Goal: Find specific page/section: Find specific page/section

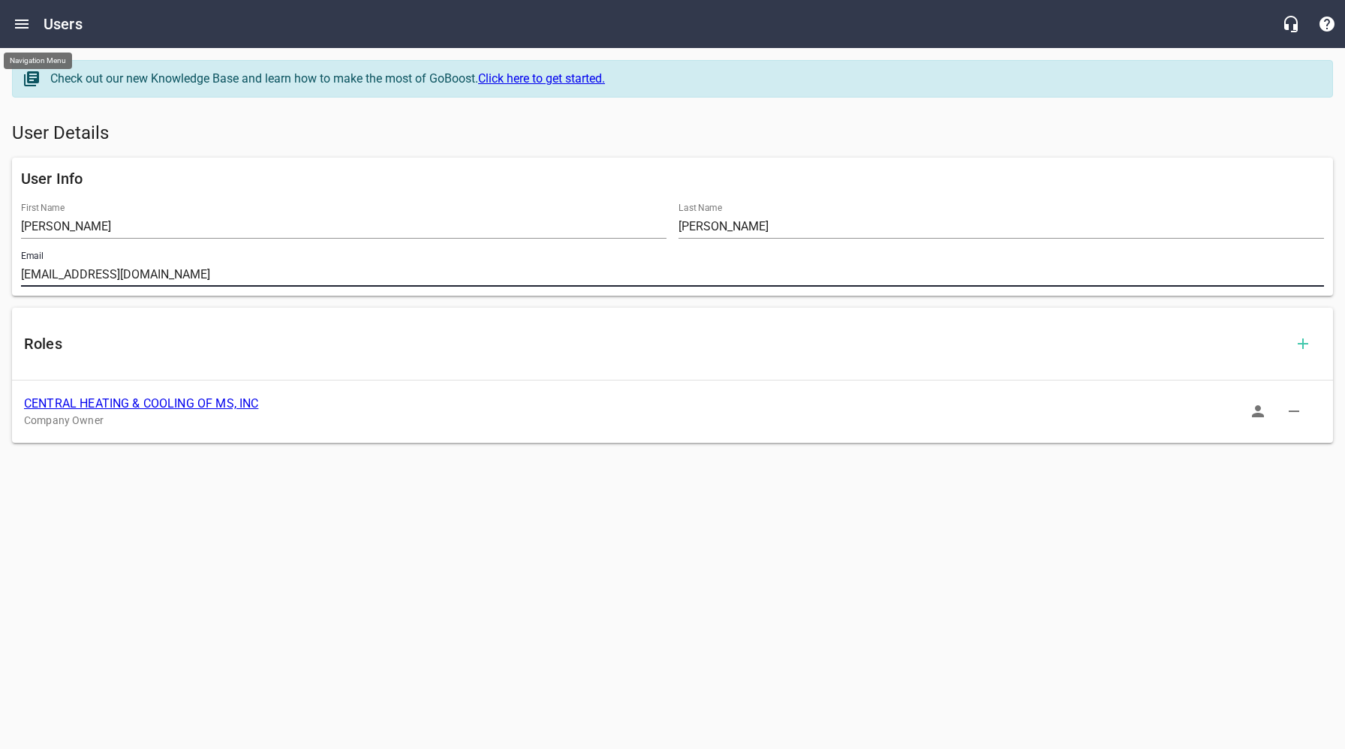
click at [24, 23] on icon "Open drawer" at bounding box center [22, 24] width 14 height 9
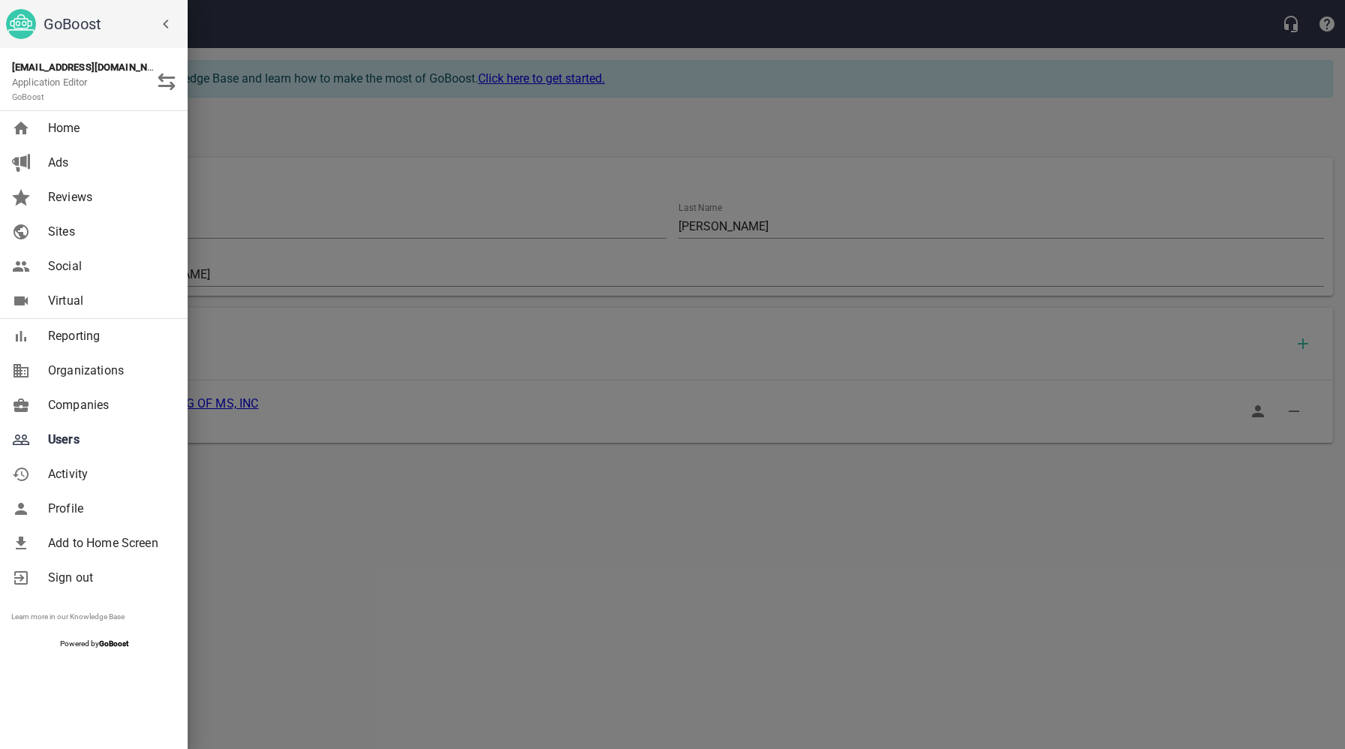
click at [86, 402] on span "Companies" at bounding box center [109, 405] width 122 height 18
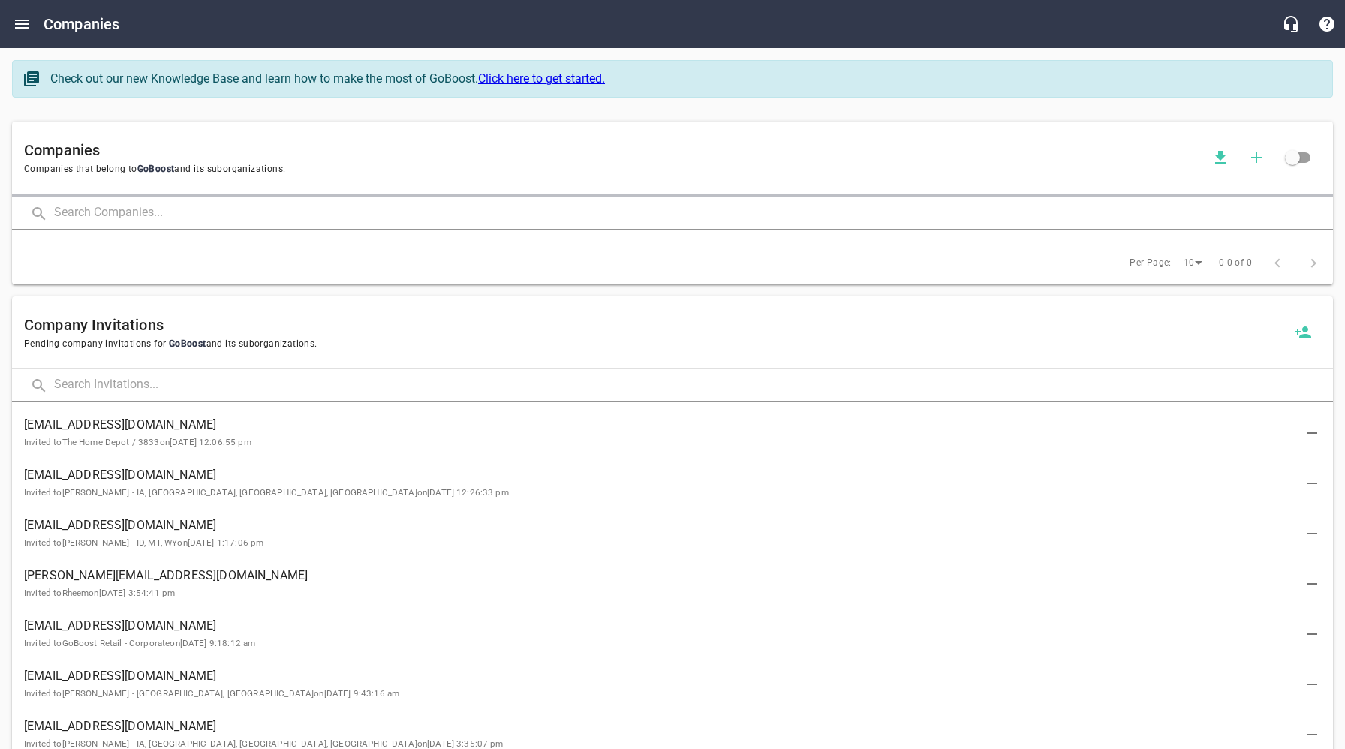
click at [239, 204] on input "text" at bounding box center [693, 213] width 1279 height 32
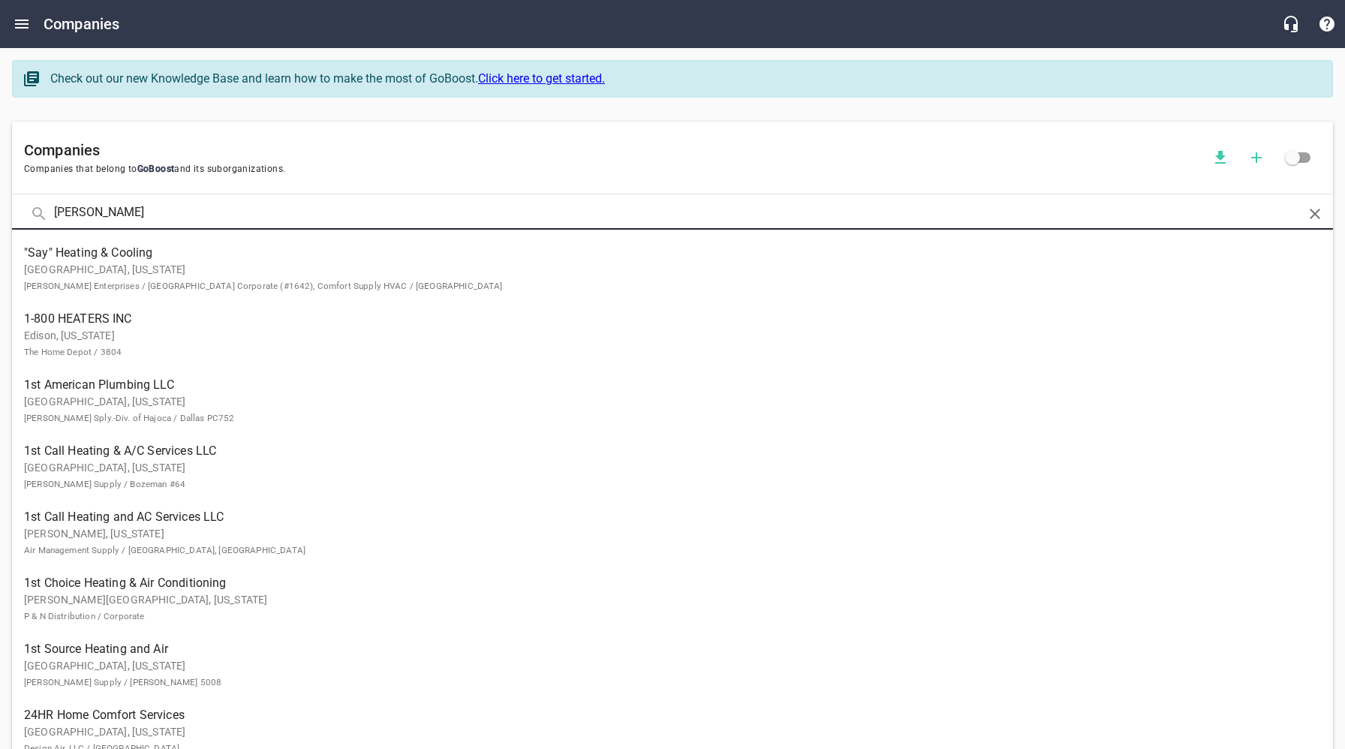
type input "[PERSON_NAME]"
click button at bounding box center [0, 0] width 0 height 0
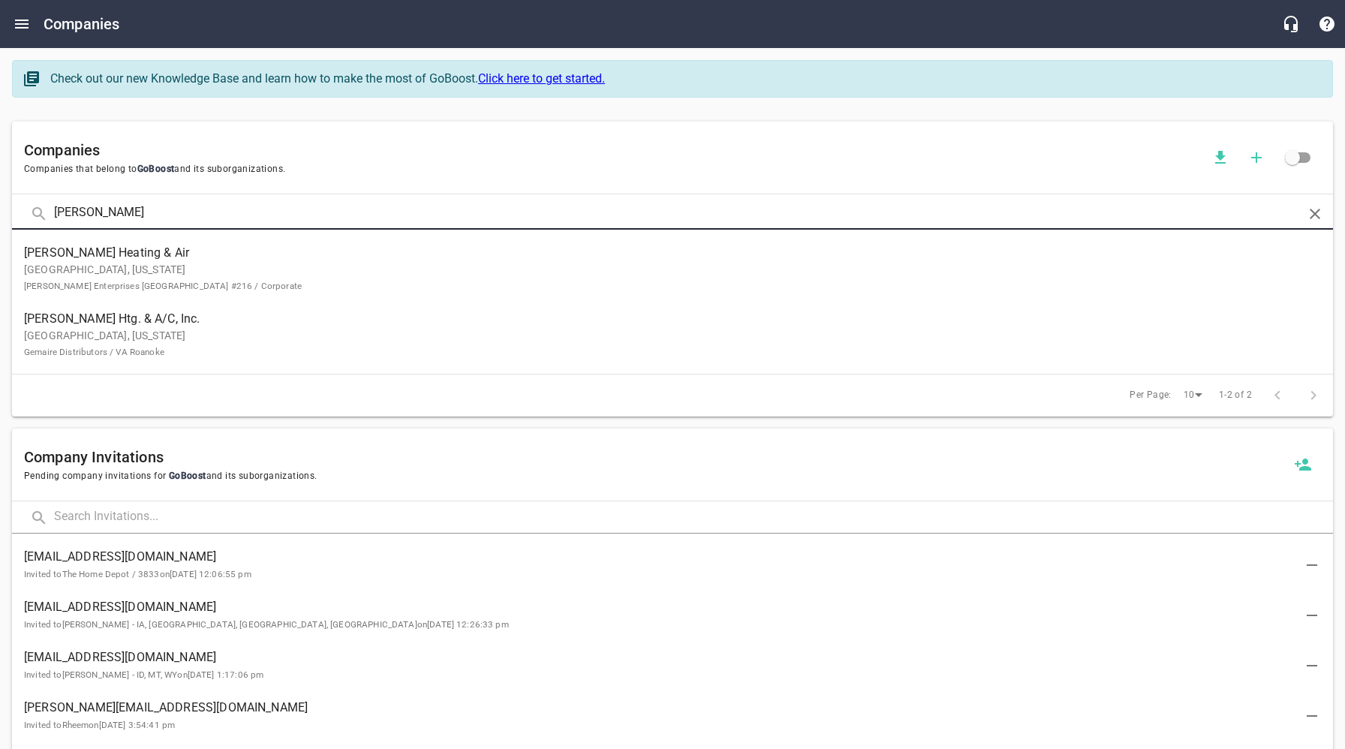
click at [100, 265] on p "[GEOGRAPHIC_DATA], [US_STATE] [PERSON_NAME] Enterprises [GEOGRAPHIC_DATA] #216 …" at bounding box center [660, 278] width 1273 height 32
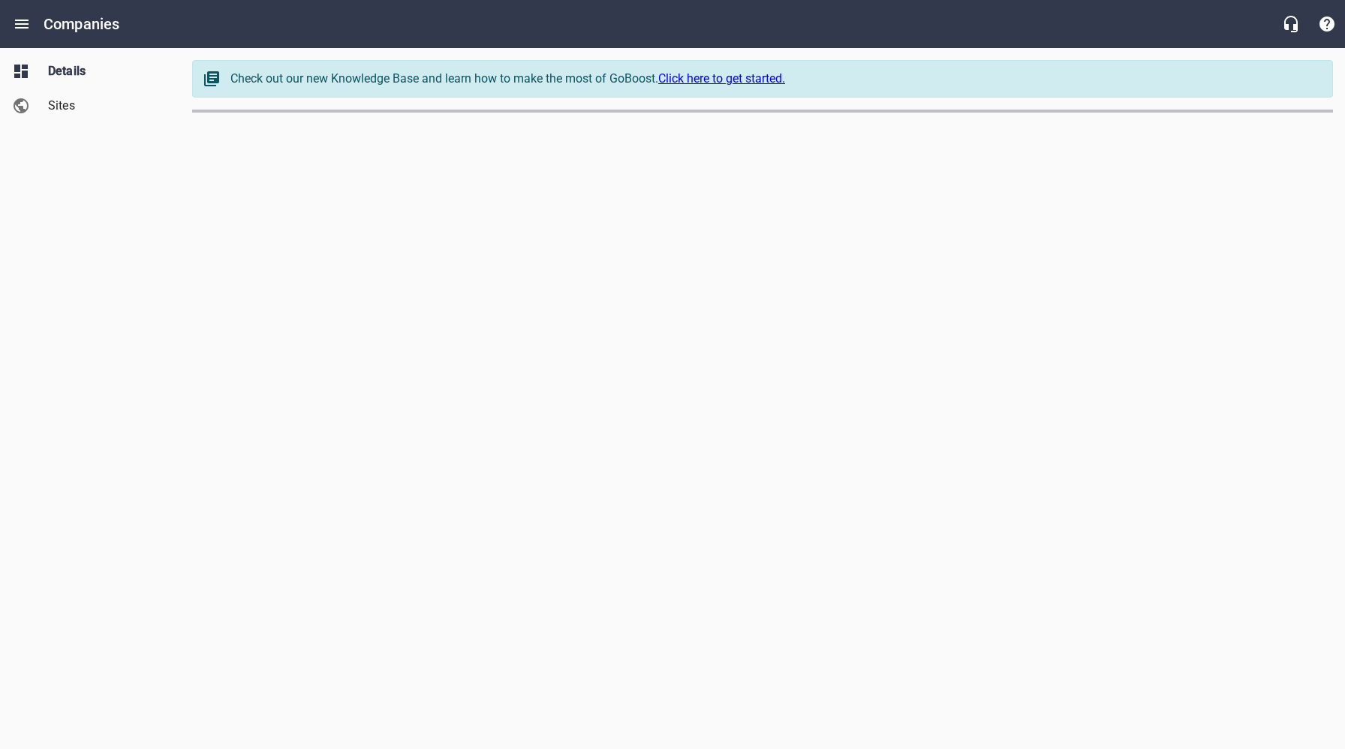
select select "[US_STATE]"
select select "63"
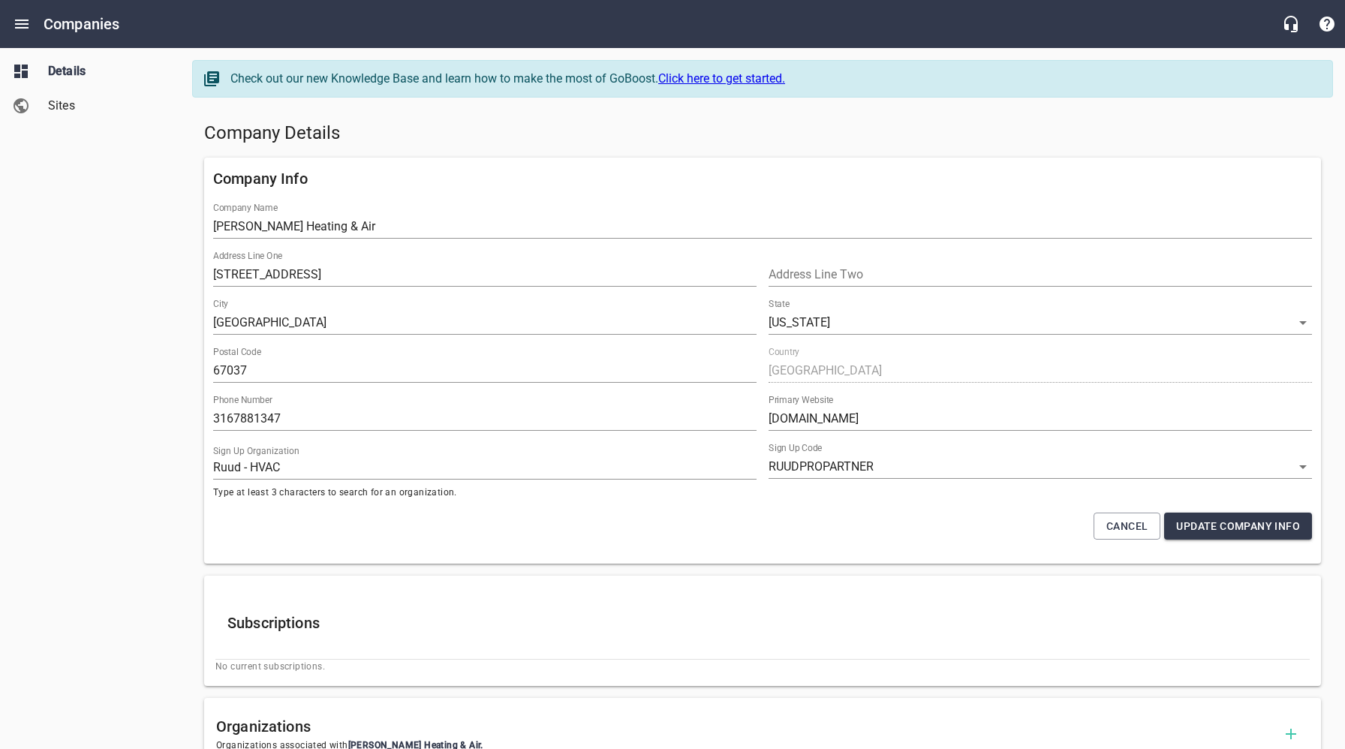
click at [60, 107] on span "Sites" at bounding box center [105, 106] width 114 height 18
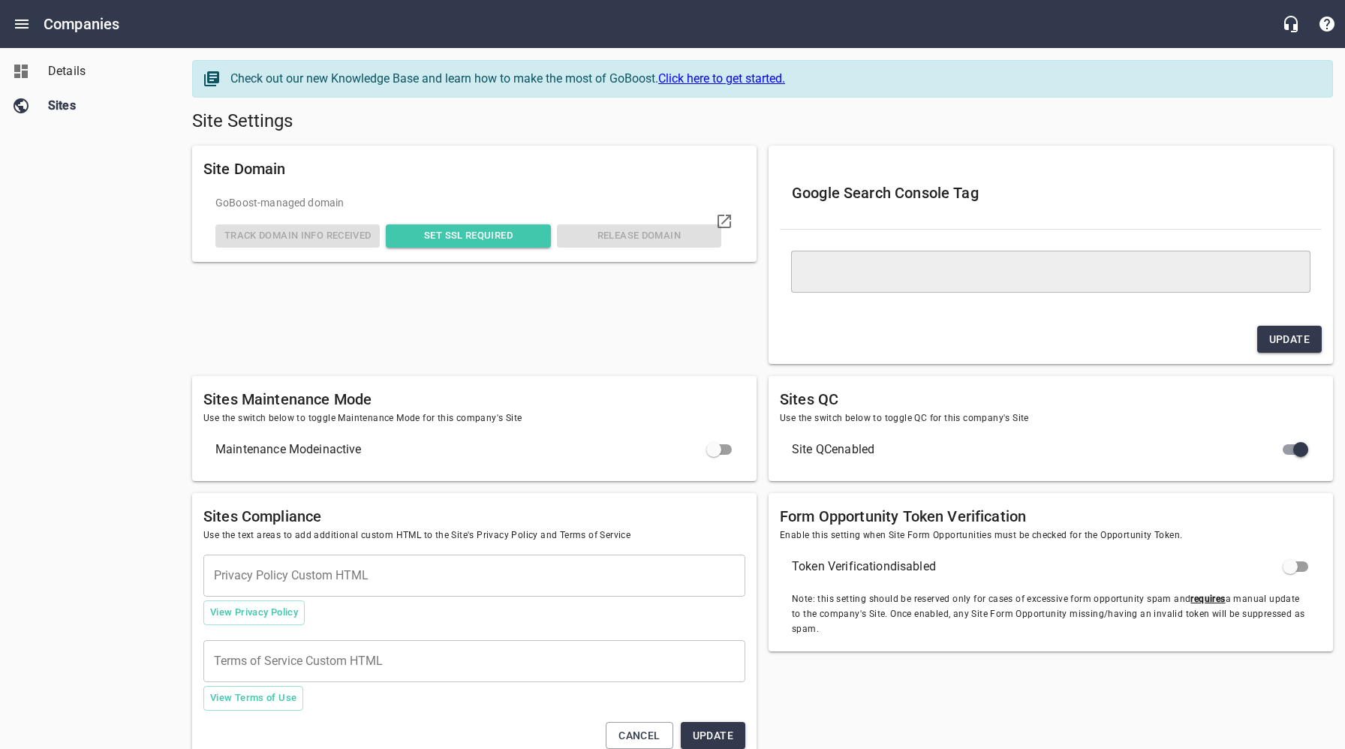
type textarea "<meta name="google-site-verification" content="FN-lzA-pZpQB0QmXvnnqVw-LP580tVOk…"
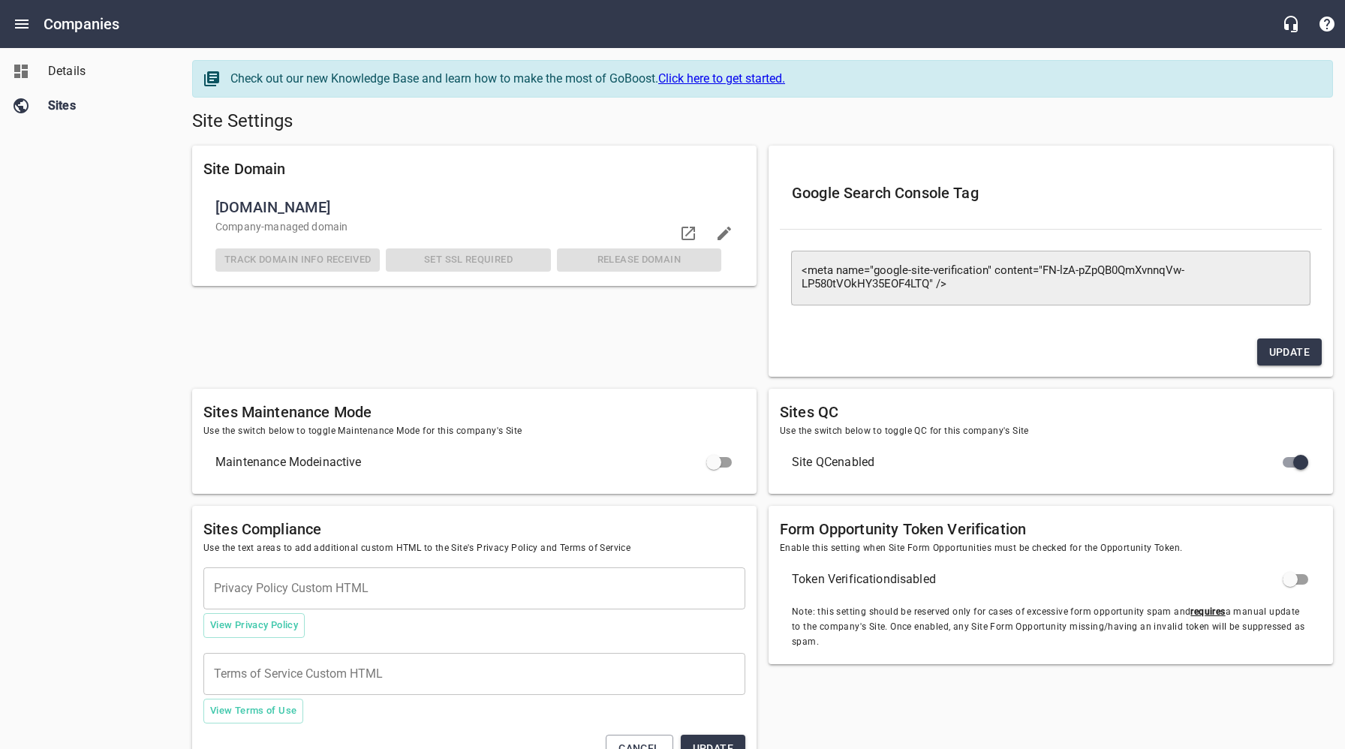
click at [77, 68] on span "Details" at bounding box center [105, 71] width 114 height 18
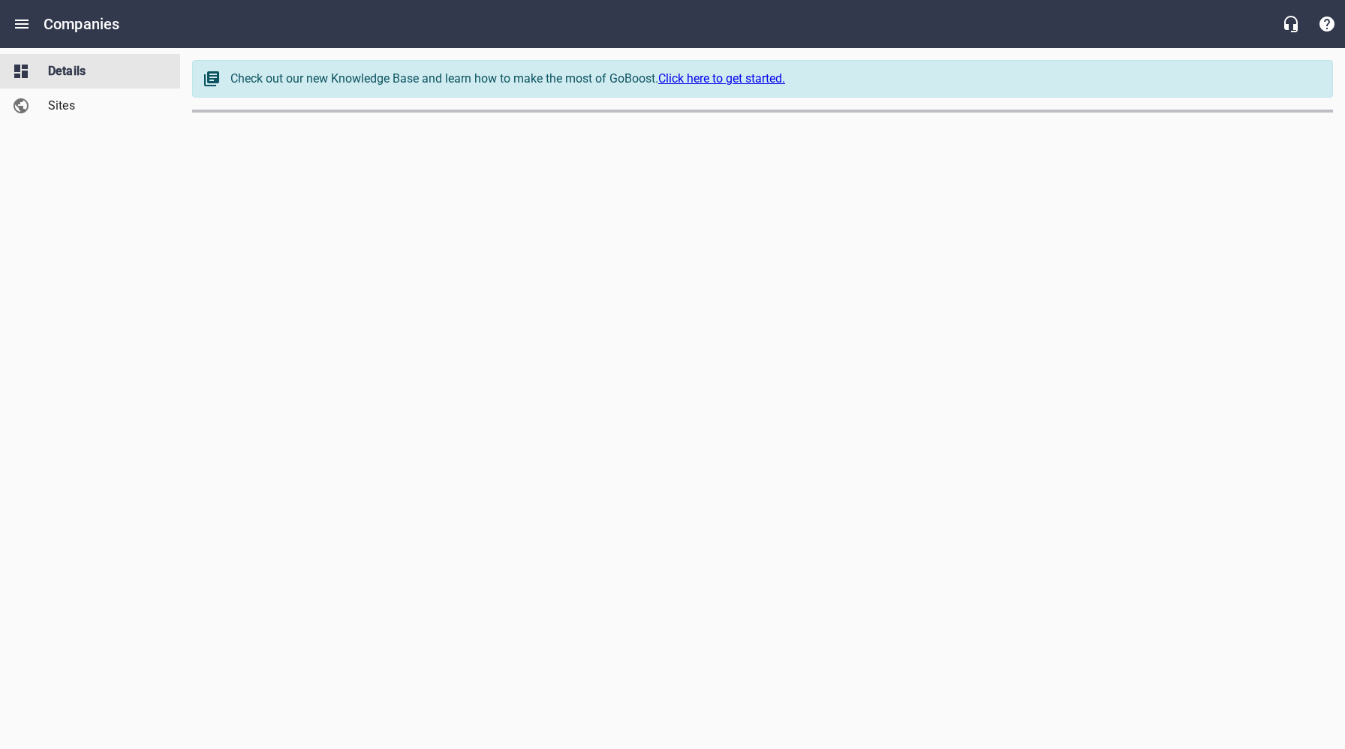
select select "[US_STATE]"
select select "63"
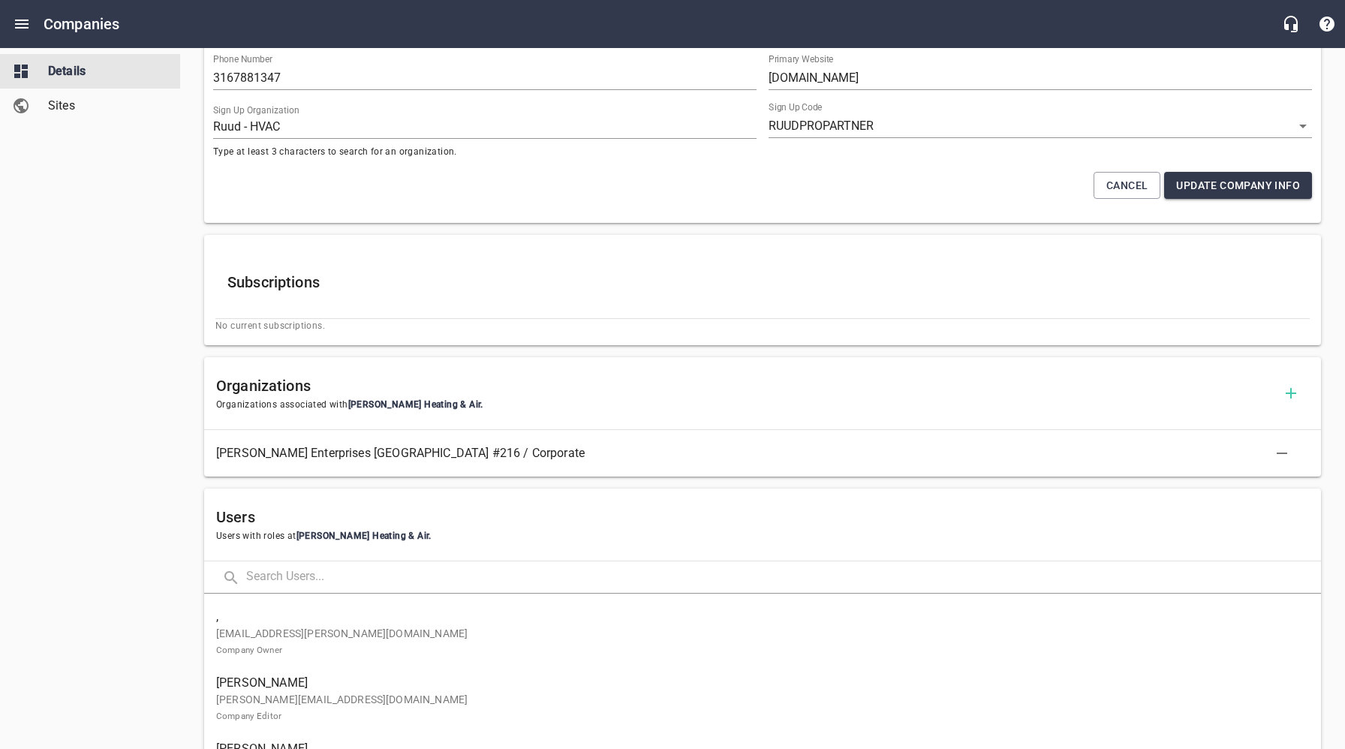
scroll to position [581, 0]
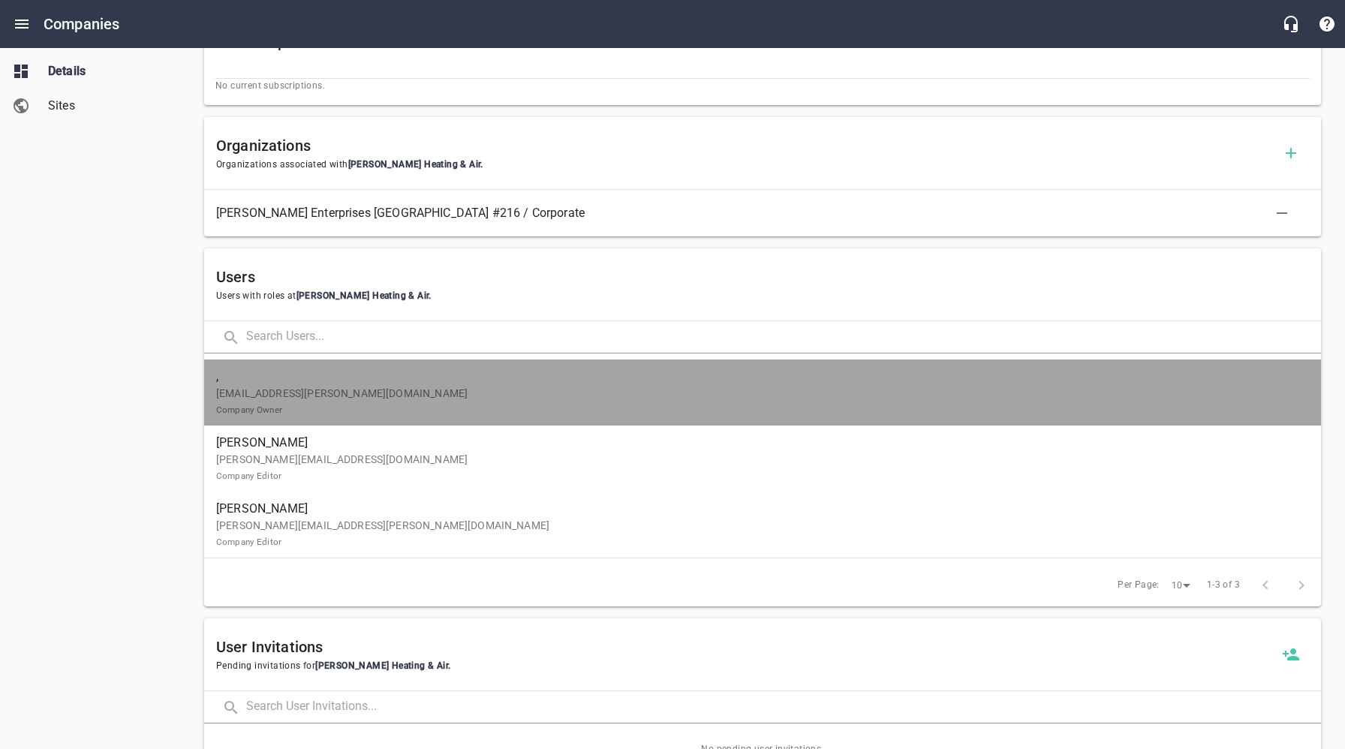
click at [306, 398] on p "[EMAIL_ADDRESS][PERSON_NAME][DOMAIN_NAME] Company Owner" at bounding box center [756, 402] width 1081 height 32
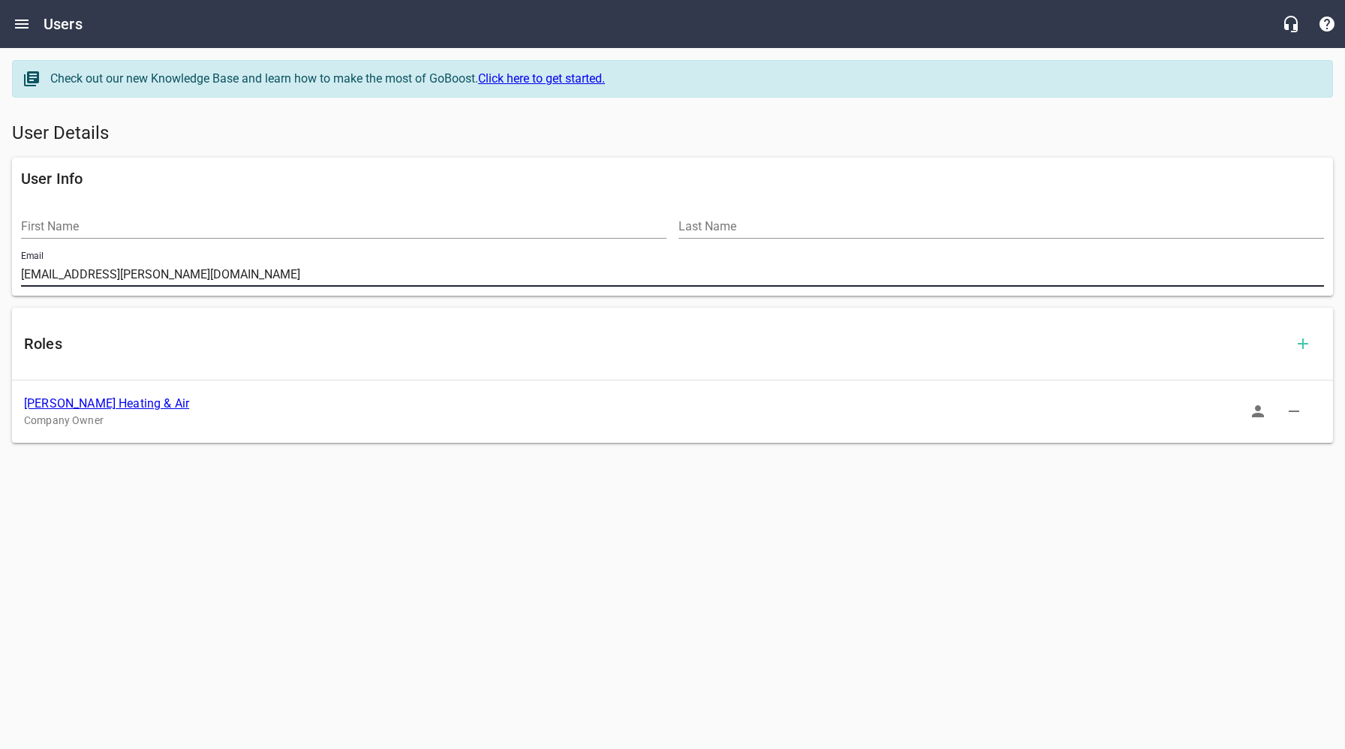
drag, startPoint x: 184, startPoint y: 272, endPoint x: 17, endPoint y: 276, distance: 166.7
click at [17, 276] on div "Email [EMAIL_ADDRESS][PERSON_NAME][DOMAIN_NAME]" at bounding box center [672, 269] width 1315 height 48
click at [98, 411] on link "[PERSON_NAME] Heating & Air" at bounding box center [106, 403] width 165 height 14
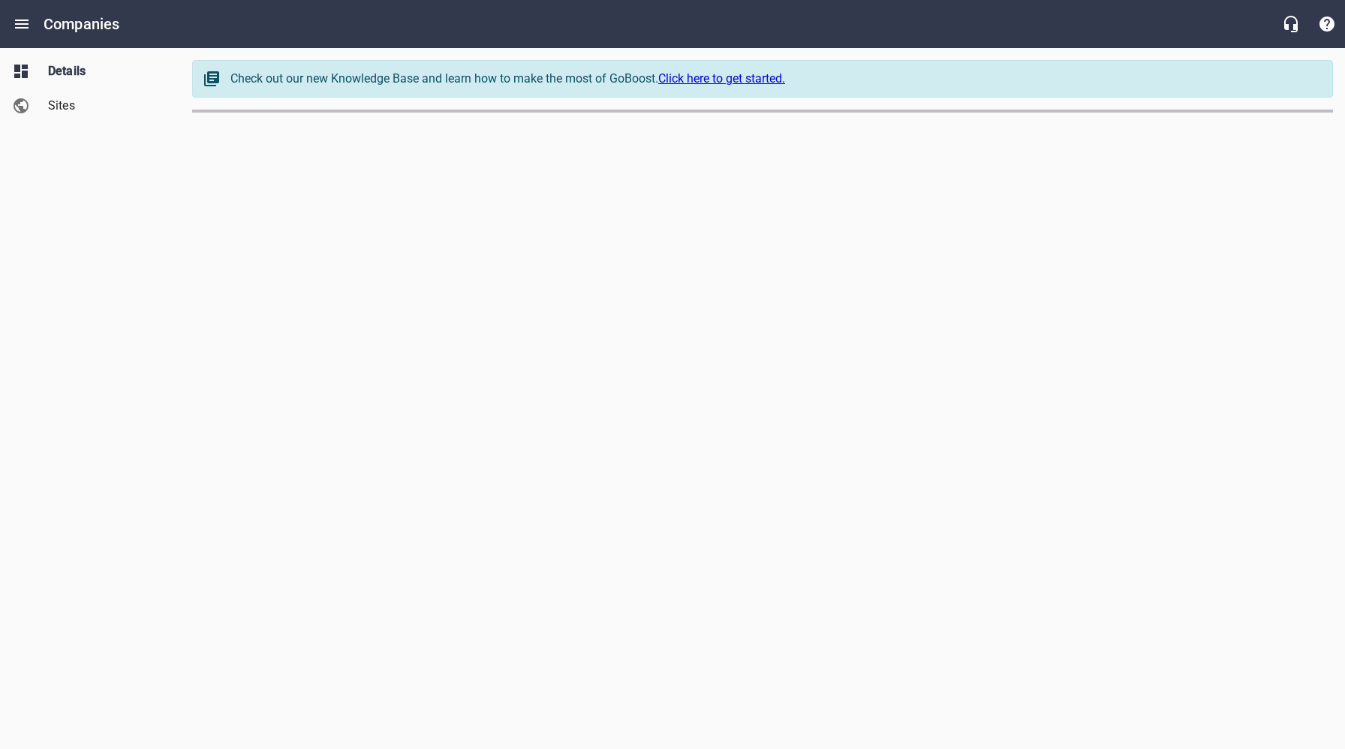
select select "[US_STATE]"
select select "63"
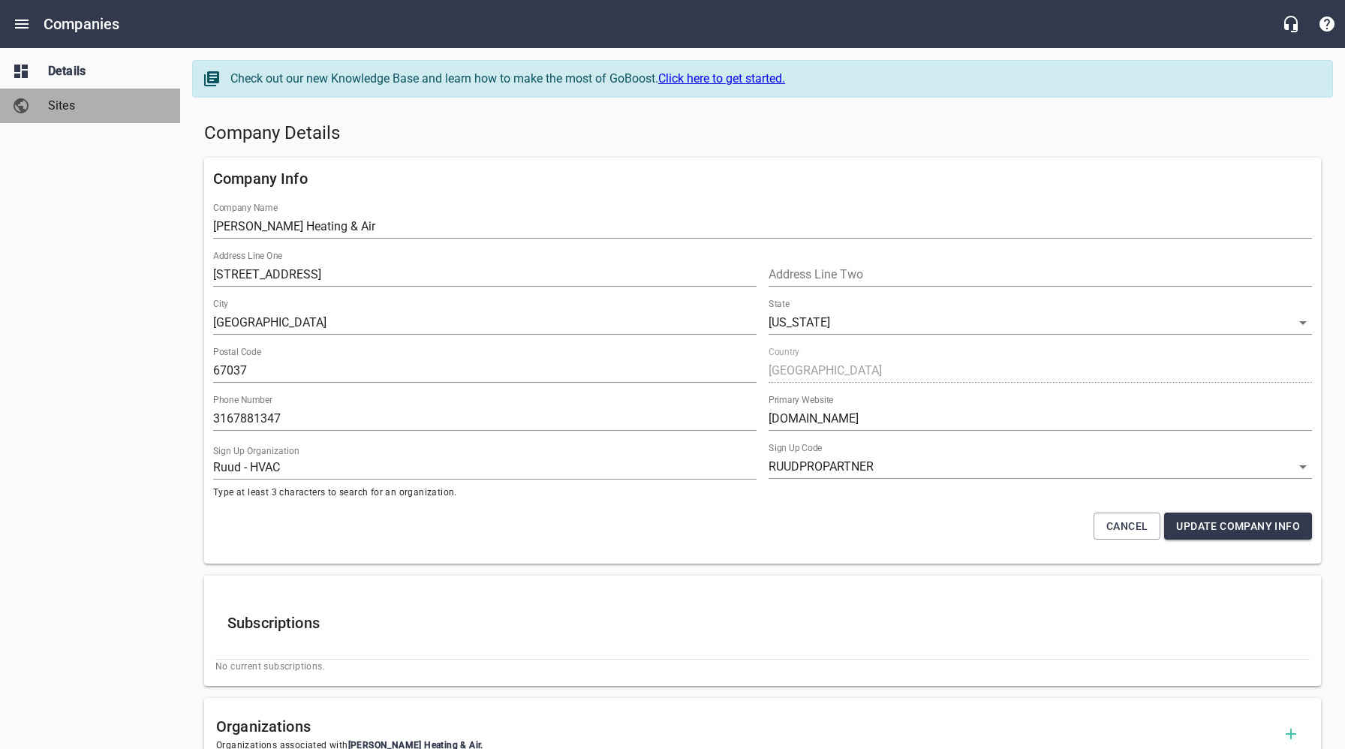
click at [61, 104] on span "Sites" at bounding box center [105, 106] width 114 height 18
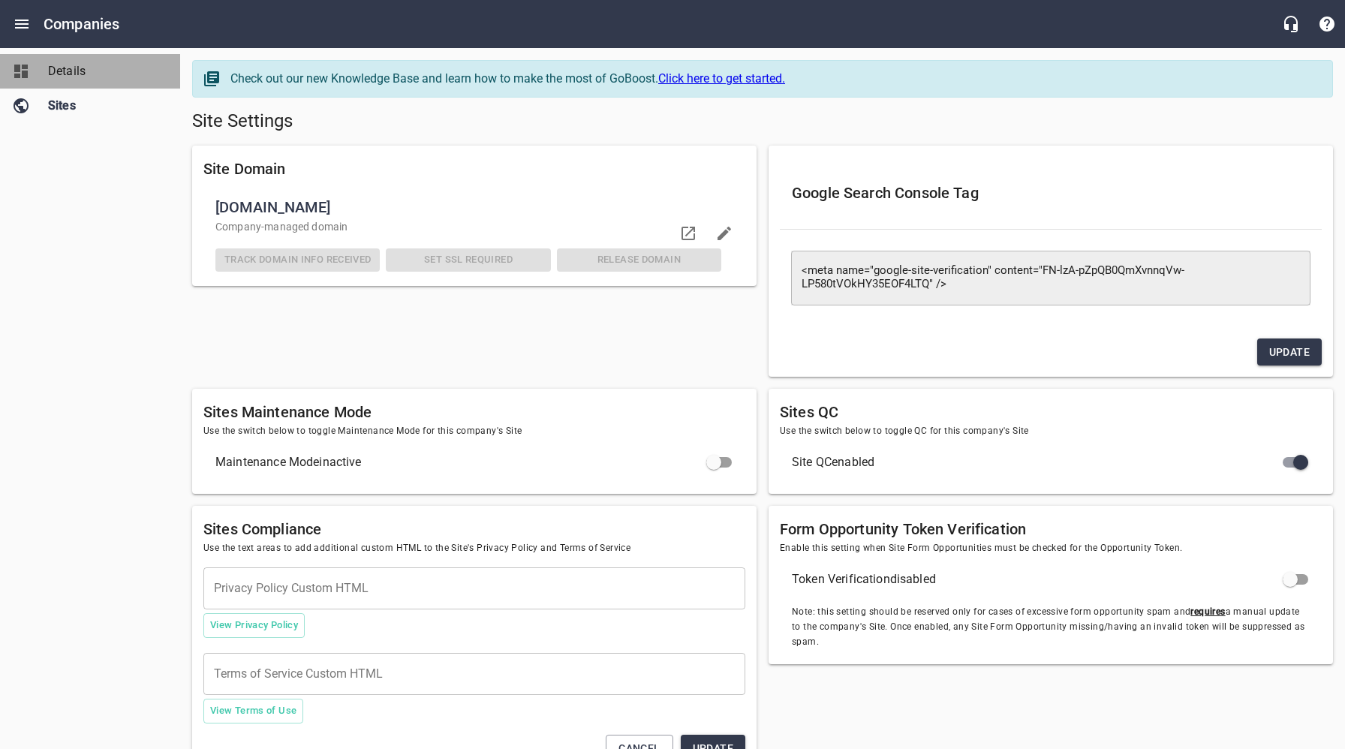
click at [77, 76] on span "Details" at bounding box center [105, 71] width 114 height 18
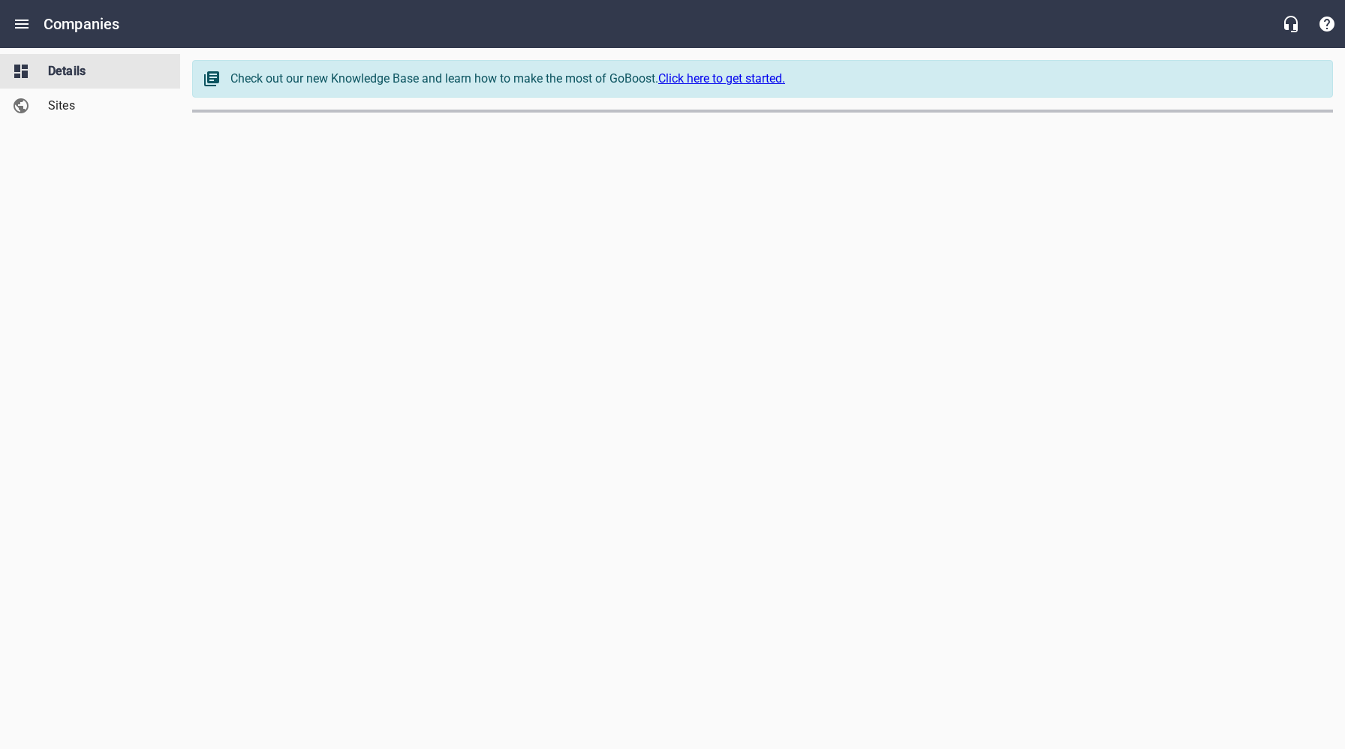
select select "[US_STATE]"
select select "63"
